Goal: Find specific page/section: Find specific page/section

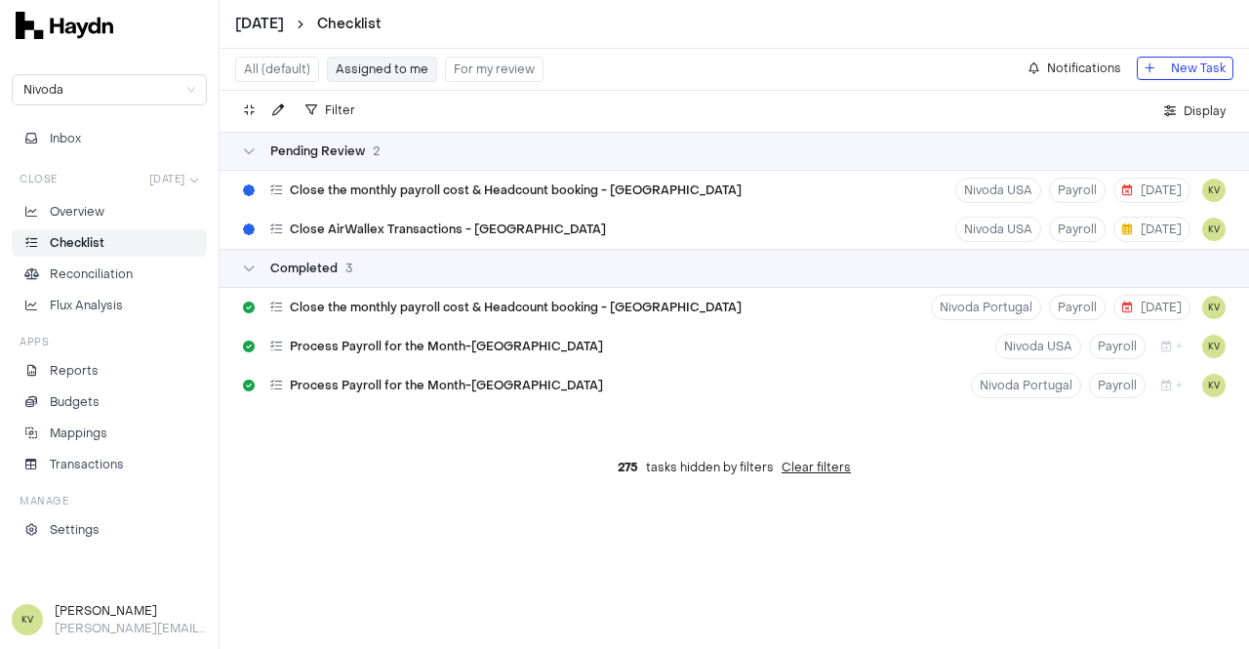
click at [637, 74] on div "All (default) Assigned to me For my review Notifications New Task" at bounding box center [734, 70] width 1029 height 42
click at [358, 72] on button "Assigned to me" at bounding box center [382, 69] width 110 height 25
click at [353, 66] on button "Assigned to me" at bounding box center [382, 69] width 110 height 25
click at [282, 73] on button "All (default)" at bounding box center [277, 69] width 84 height 25
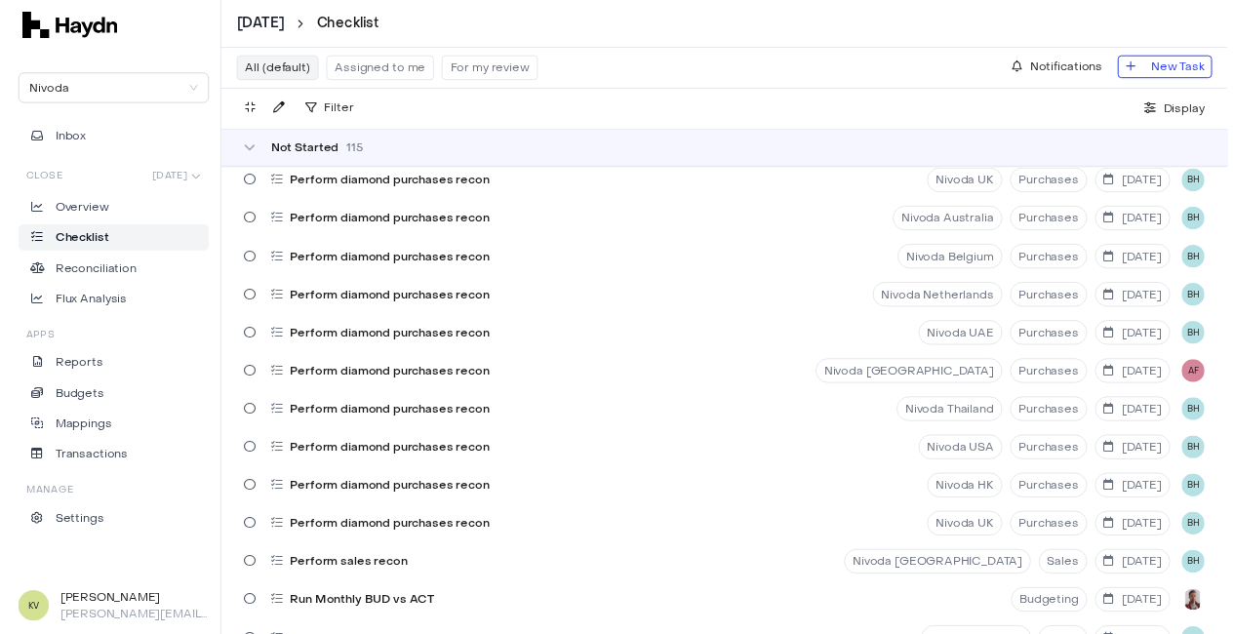
scroll to position [1952, 0]
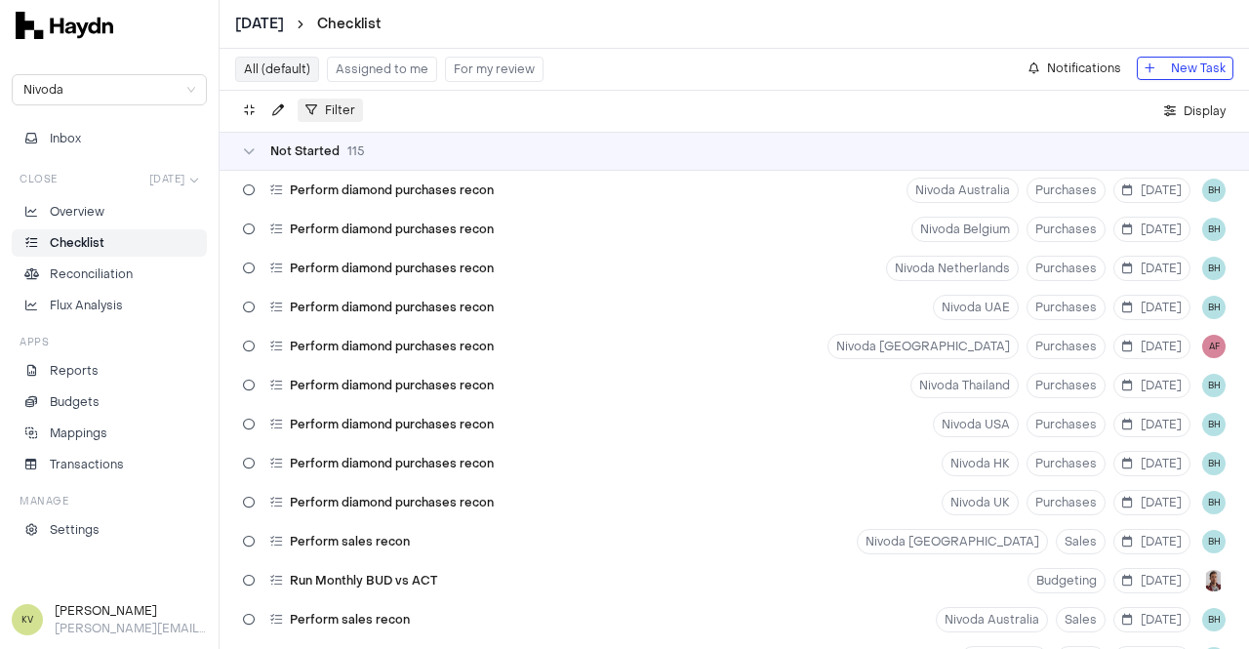
click at [333, 114] on span "Filter" at bounding box center [340, 111] width 30 height 20
click at [348, 232] on span "Assignee" at bounding box center [341, 239] width 56 height 20
click at [373, 236] on icon "right" at bounding box center [378, 239] width 10 height 10
click at [378, 242] on icon "right" at bounding box center [378, 239] width 10 height 10
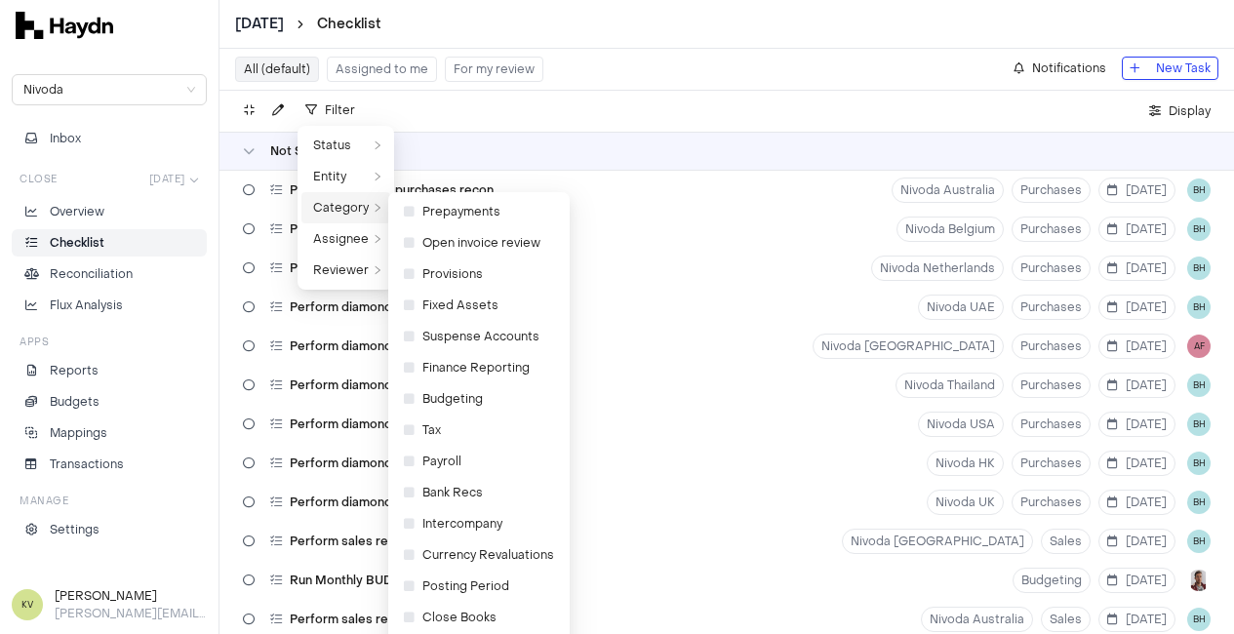
click at [378, 203] on icon "right" at bounding box center [378, 208] width 10 height 10
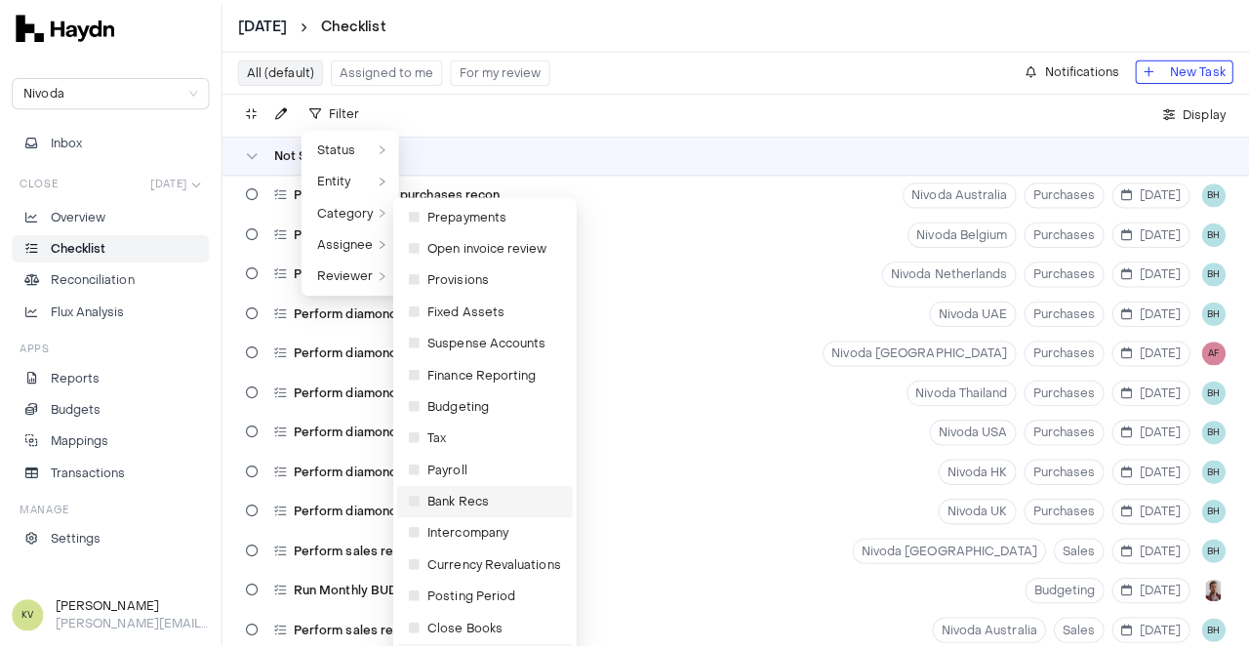
scroll to position [0, 0]
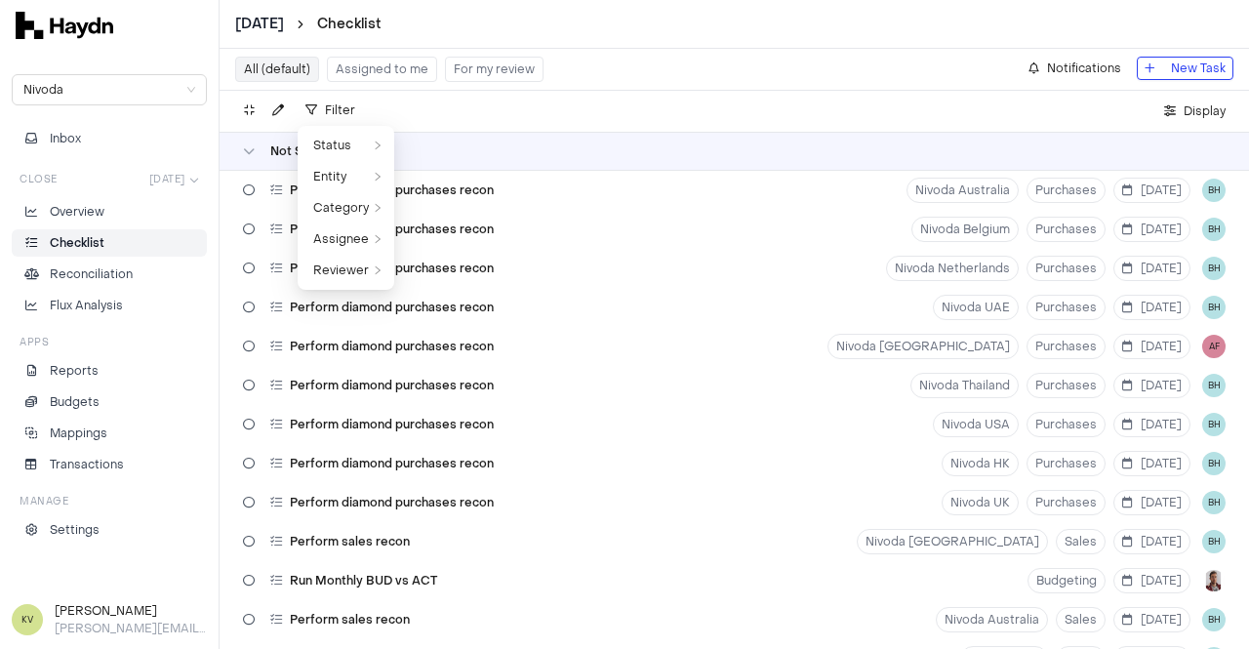
click at [658, 71] on div "All (default) Assigned to me For my review Notifications New Task" at bounding box center [734, 70] width 1029 height 42
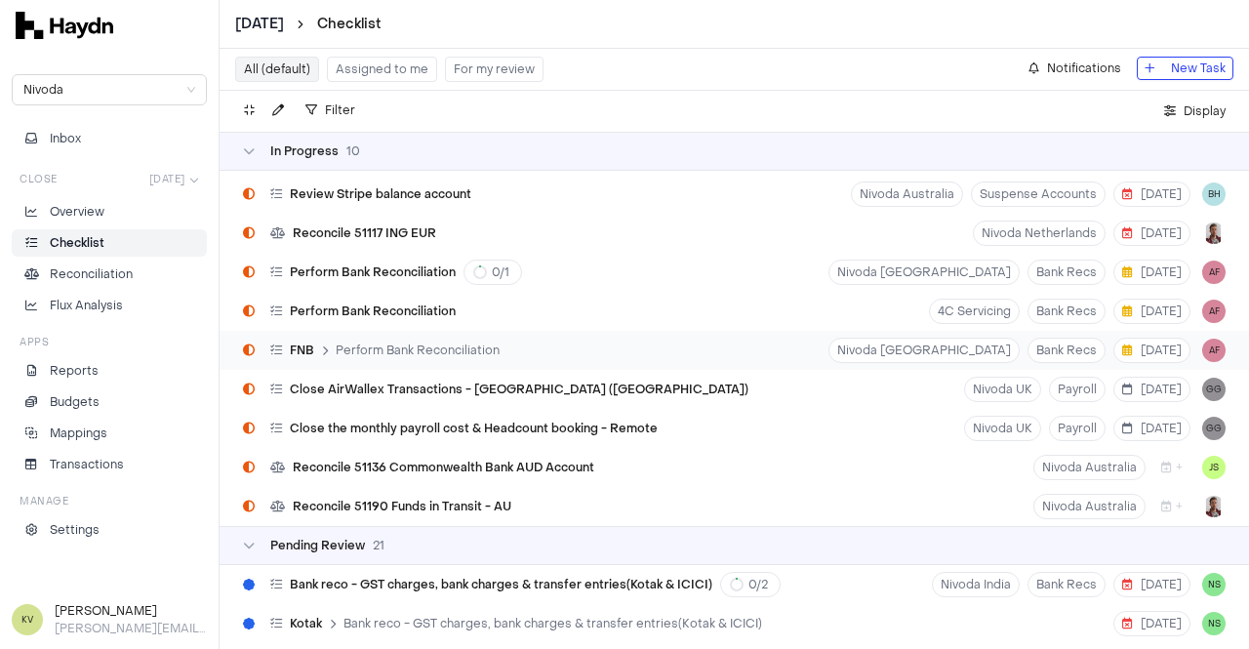
scroll to position [4586, 0]
